Goal: Navigation & Orientation: Find specific page/section

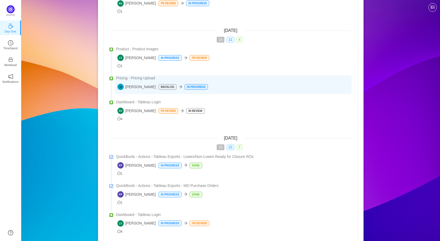
scroll to position [133, 0]
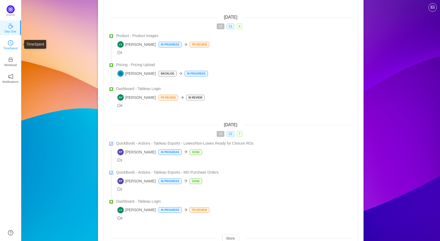
click at [12, 43] on icon "icon: clock-circle" at bounding box center [10, 42] width 5 height 5
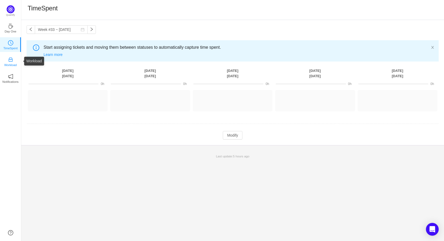
click at [12, 62] on icon "icon: inbox" at bounding box center [10, 59] width 5 height 5
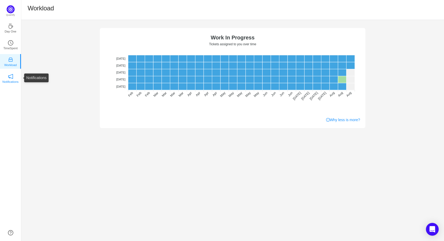
click at [9, 79] on icon "icon: notification" at bounding box center [10, 76] width 5 height 5
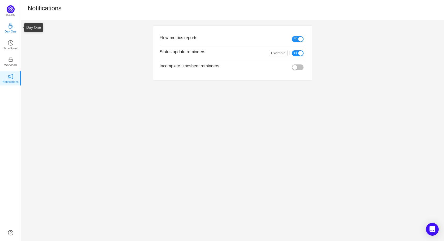
click at [9, 27] on icon "icon: coffee" at bounding box center [10, 25] width 5 height 5
